Goal: Task Accomplishment & Management: Manage account settings

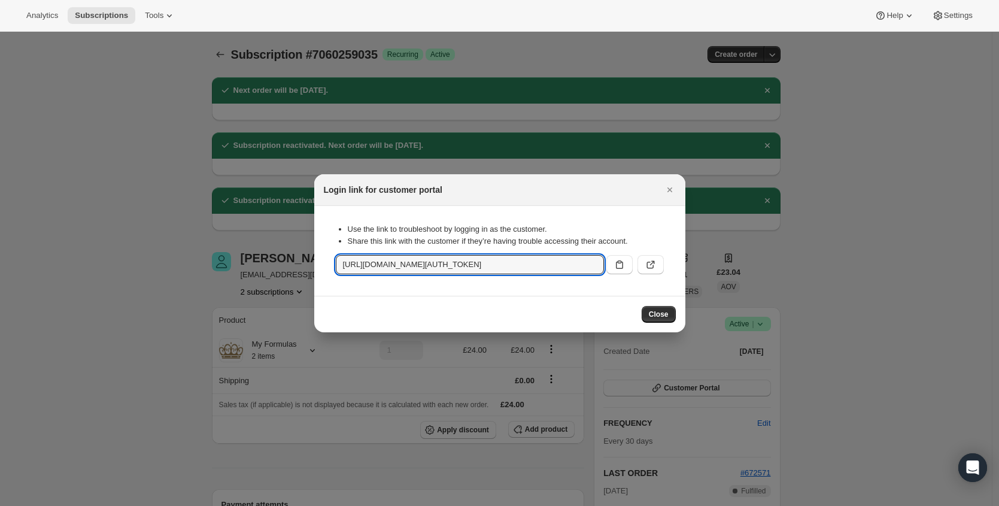
scroll to position [10, 0]
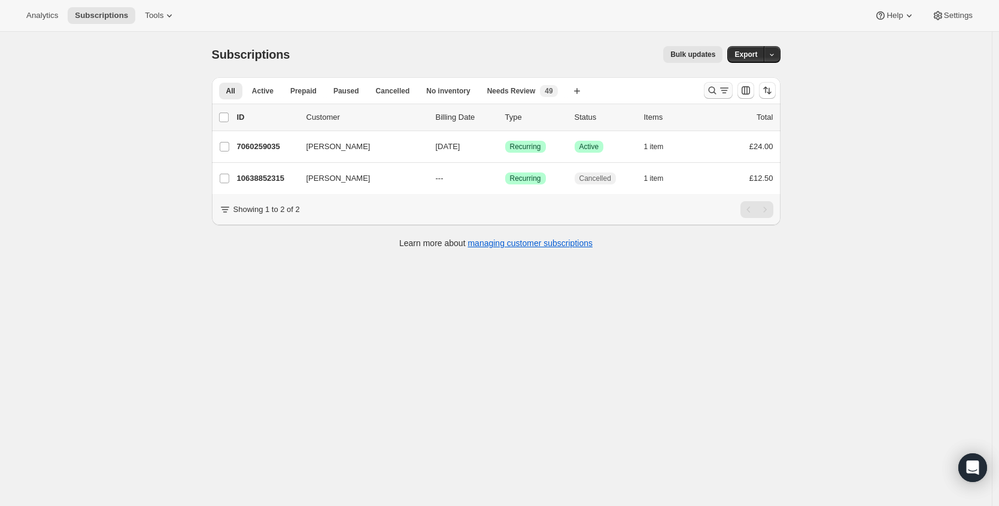
click at [716, 90] on div "All Active Prepaid Paused Cancelled No inventory Needs Review More views All Ac…" at bounding box center [496, 90] width 569 height 26
click at [716, 92] on icon "Search and filter results" at bounding box center [713, 90] width 12 height 12
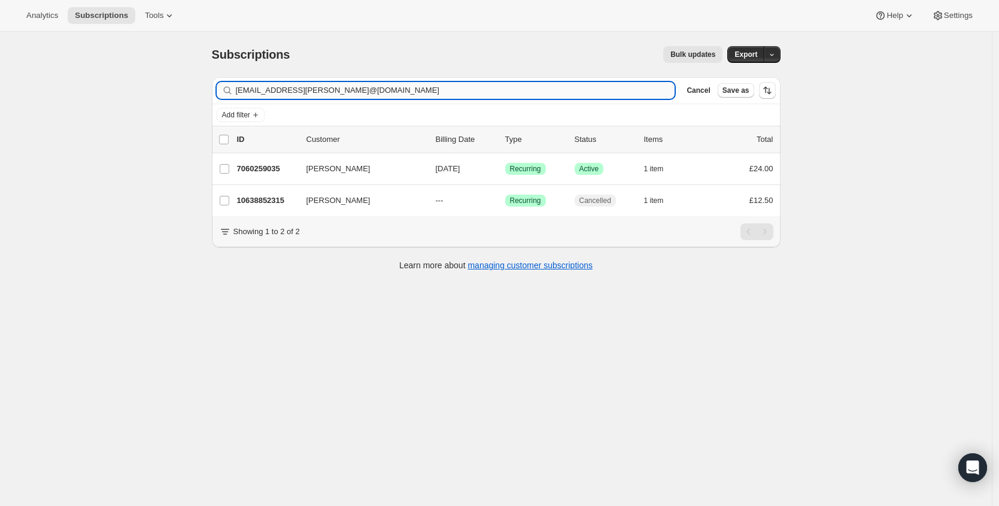
click at [363, 97] on input "[EMAIL_ADDRESS][PERSON_NAME]@[DOMAIN_NAME]" at bounding box center [456, 90] width 440 height 17
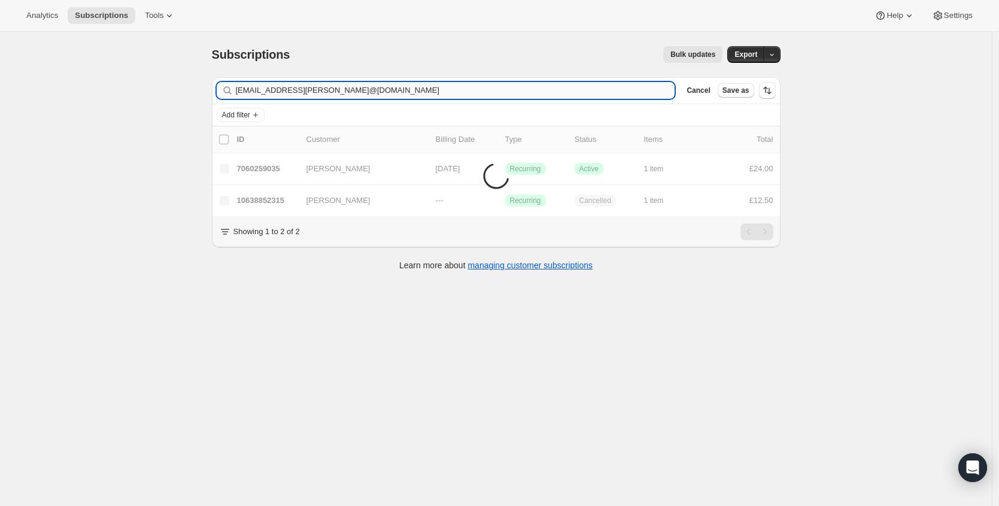
click at [363, 97] on input "[EMAIL_ADDRESS][PERSON_NAME]@[DOMAIN_NAME]" at bounding box center [456, 90] width 440 height 17
type input "[EMAIL_ADDRESS][PERSON_NAME][DOMAIN_NAME]"
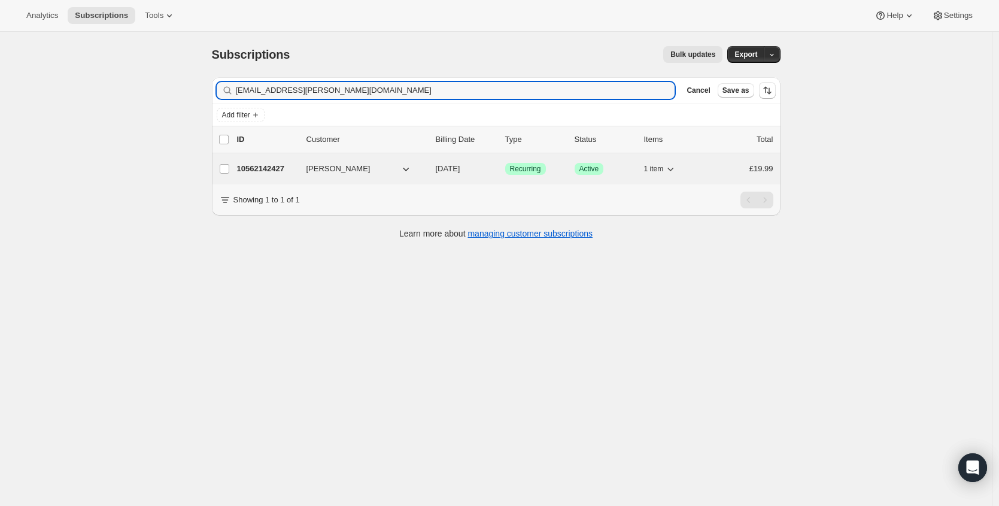
click at [272, 168] on p "10562142427" at bounding box center [267, 169] width 60 height 12
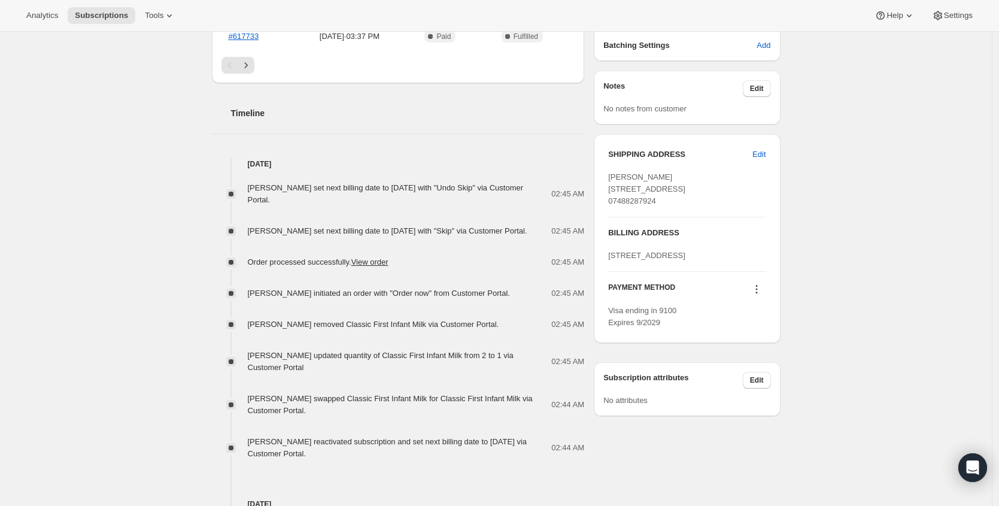
scroll to position [403, 0]
